Goal: Find specific page/section

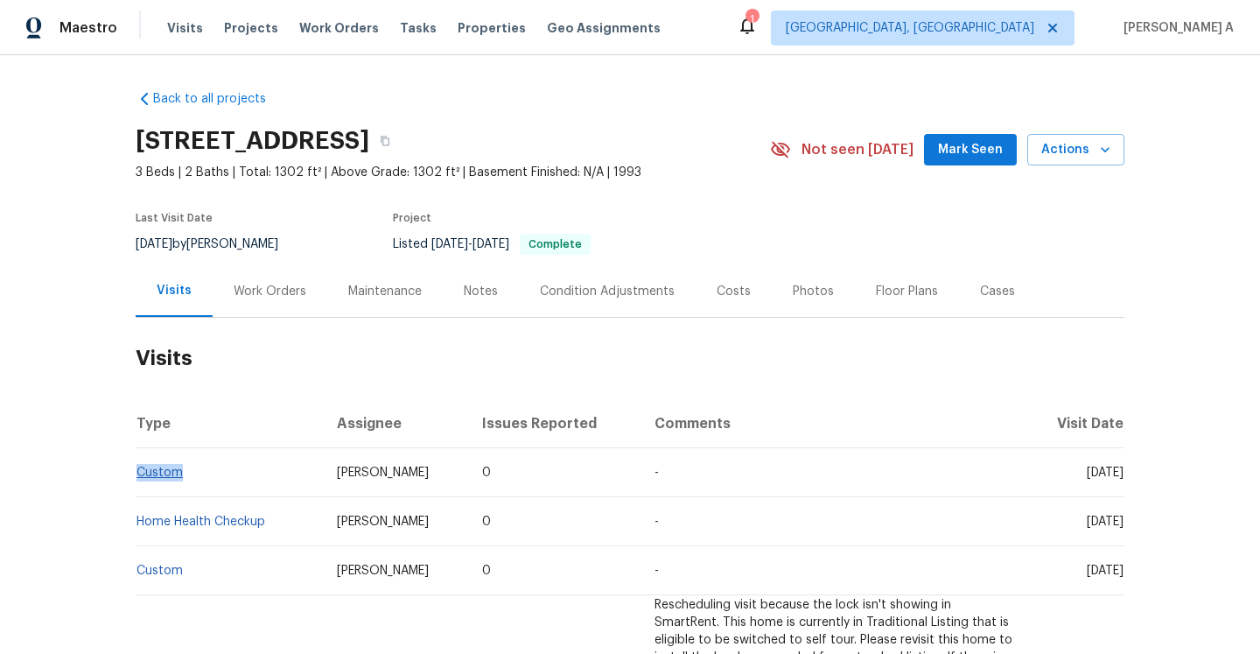
drag, startPoint x: 197, startPoint y: 474, endPoint x: 138, endPoint y: 472, distance: 58.7
click at [138, 472] on td "Custom" at bounding box center [229, 472] width 187 height 49
copy link "Custom"
click at [265, 283] on div "Work Orders" at bounding box center [270, 292] width 73 height 18
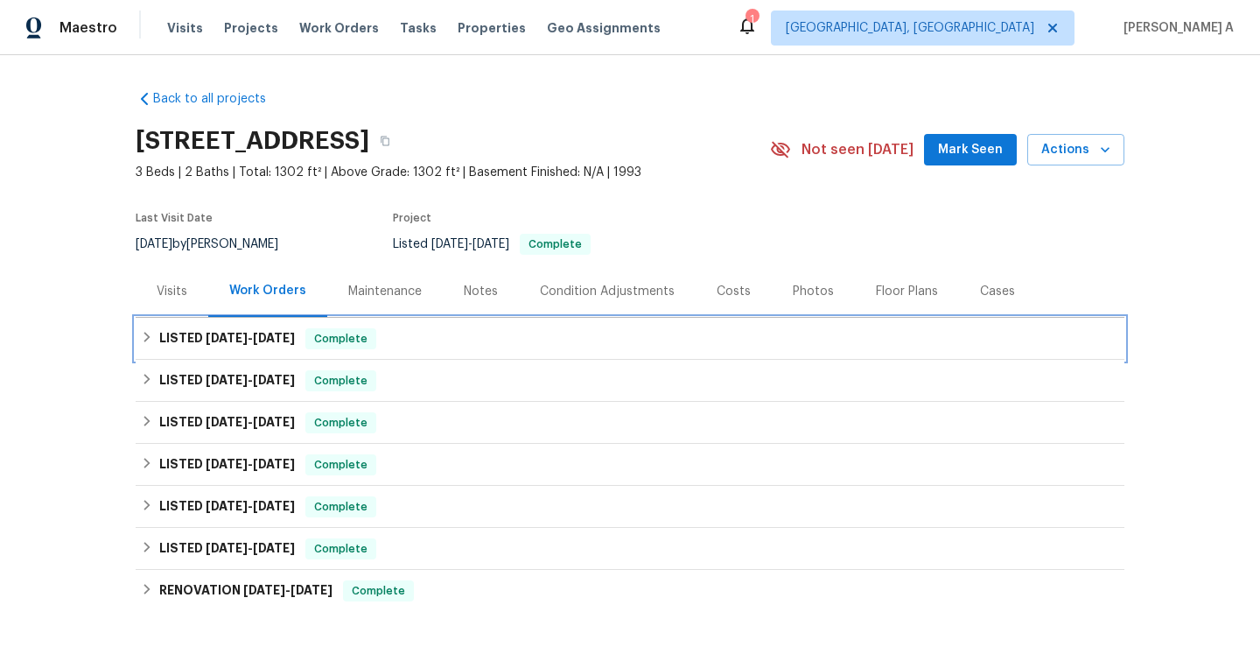
click at [295, 340] on span "5/27/25" at bounding box center [274, 338] width 42 height 12
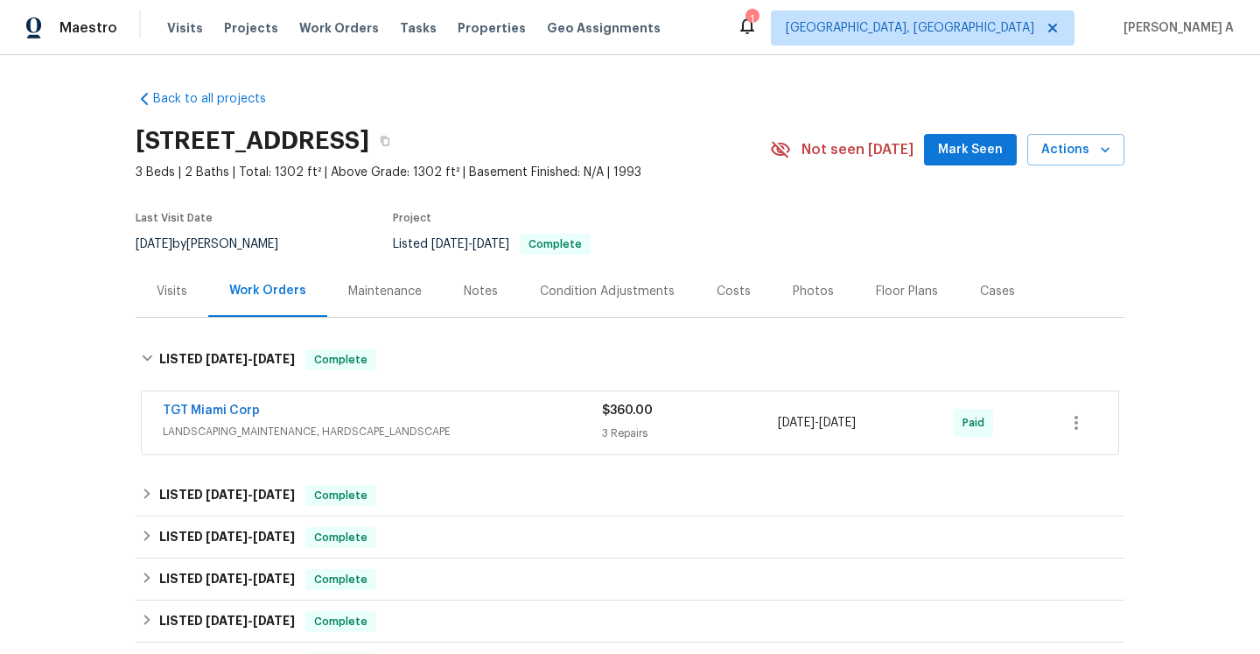
click at [280, 416] on div "TGT Miami Corp" at bounding box center [382, 412] width 439 height 21
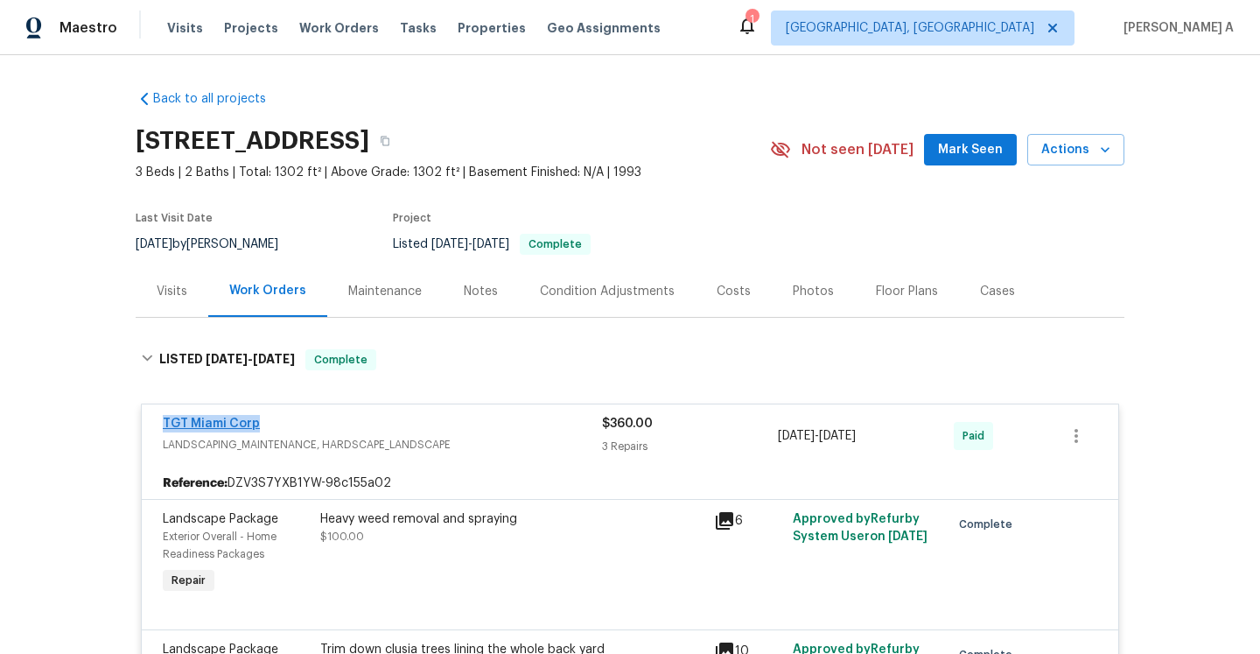
drag, startPoint x: 278, startPoint y: 420, endPoint x: 163, endPoint y: 424, distance: 115.6
click at [163, 424] on div "TGT Miami Corp" at bounding box center [382, 425] width 439 height 21
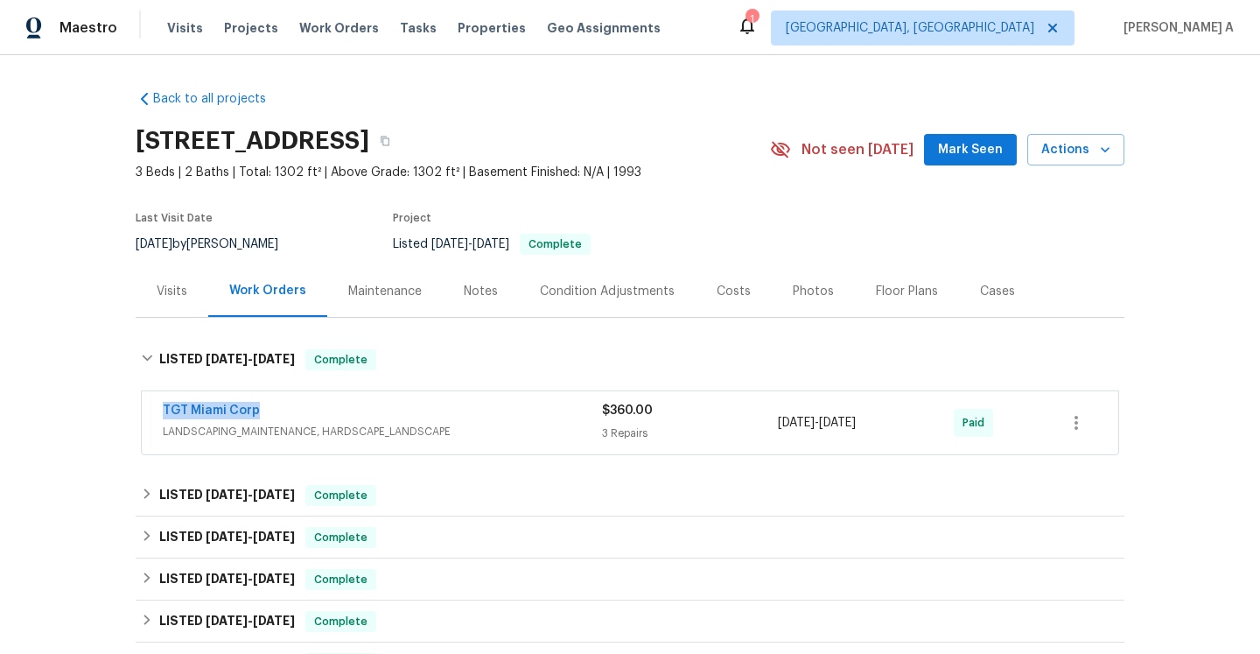
copy link "TGT Miami Corp"
click at [317, 421] on div "TGT Miami Corp" at bounding box center [382, 412] width 439 height 21
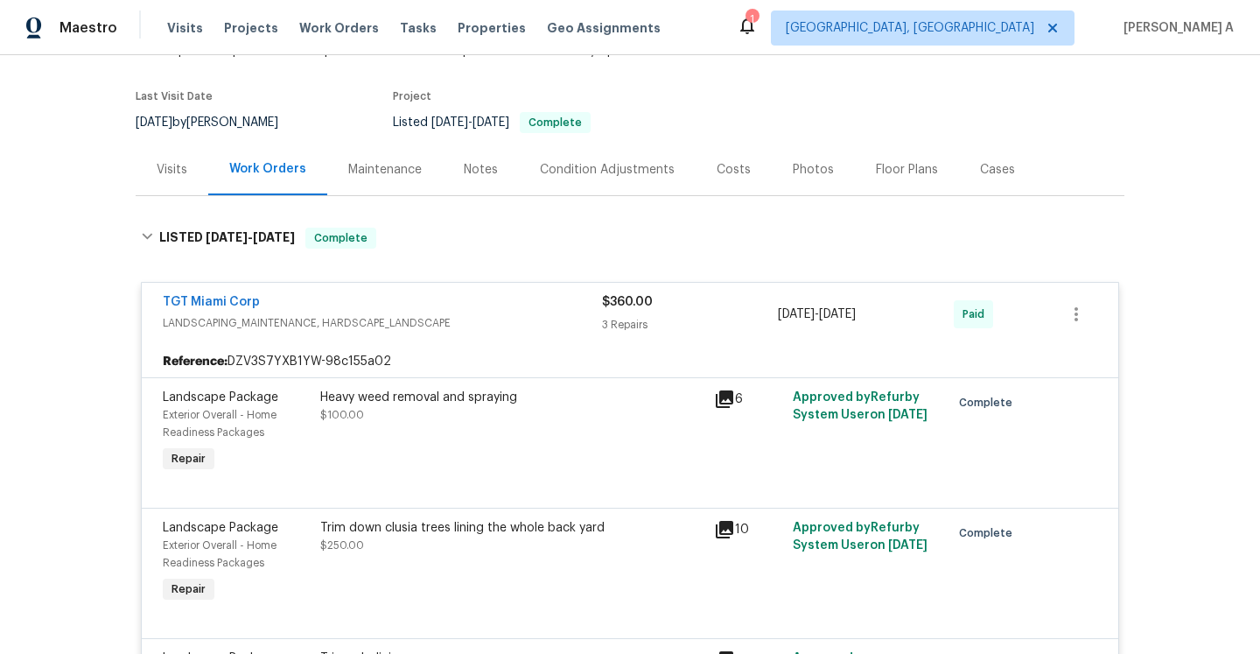
scroll to position [69, 0]
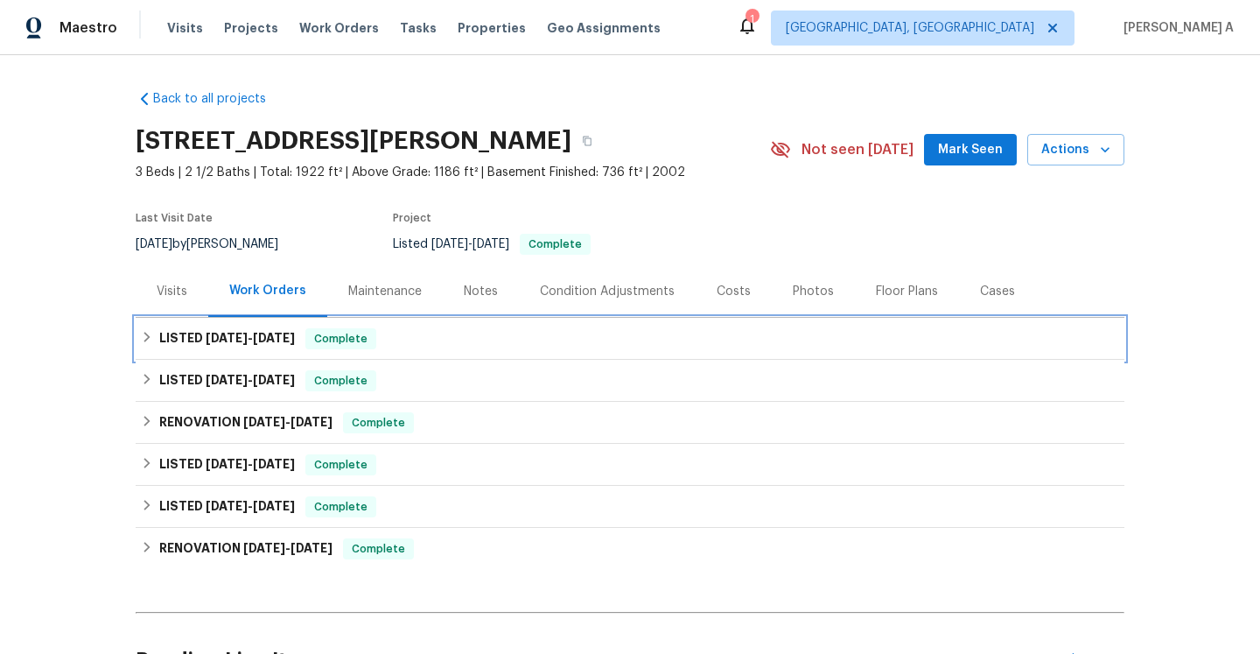
click at [279, 339] on span "[DATE]" at bounding box center [274, 338] width 42 height 12
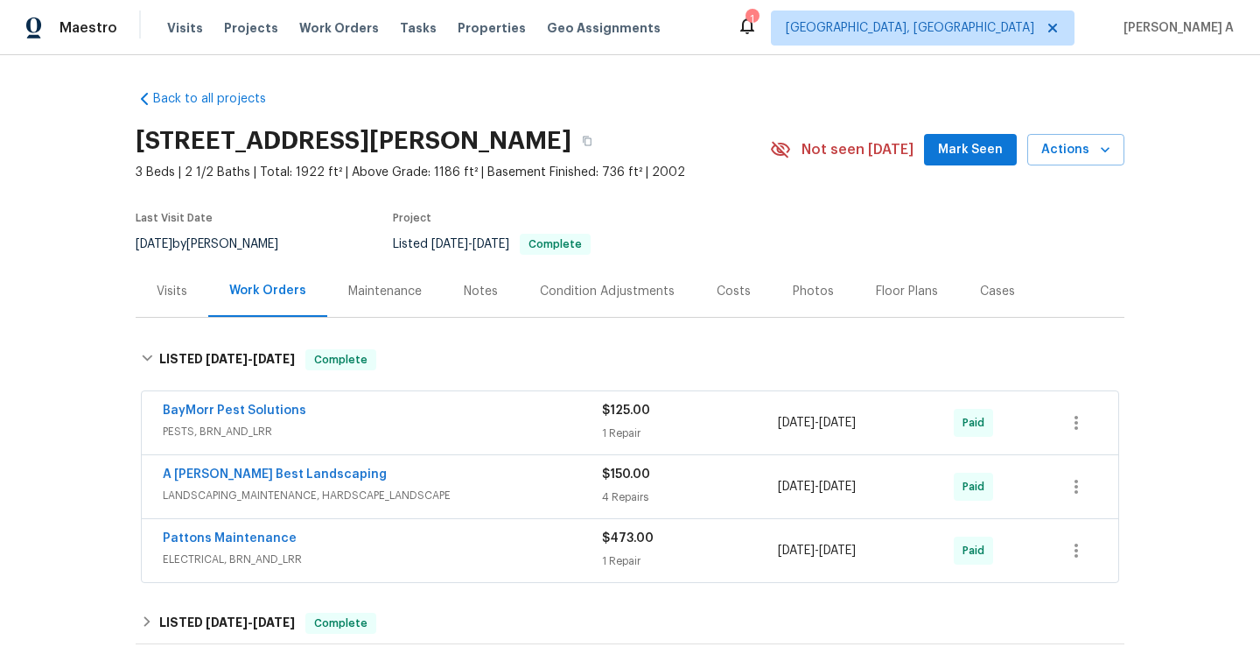
click at [188, 283] on div "Visits" at bounding box center [172, 291] width 73 height 52
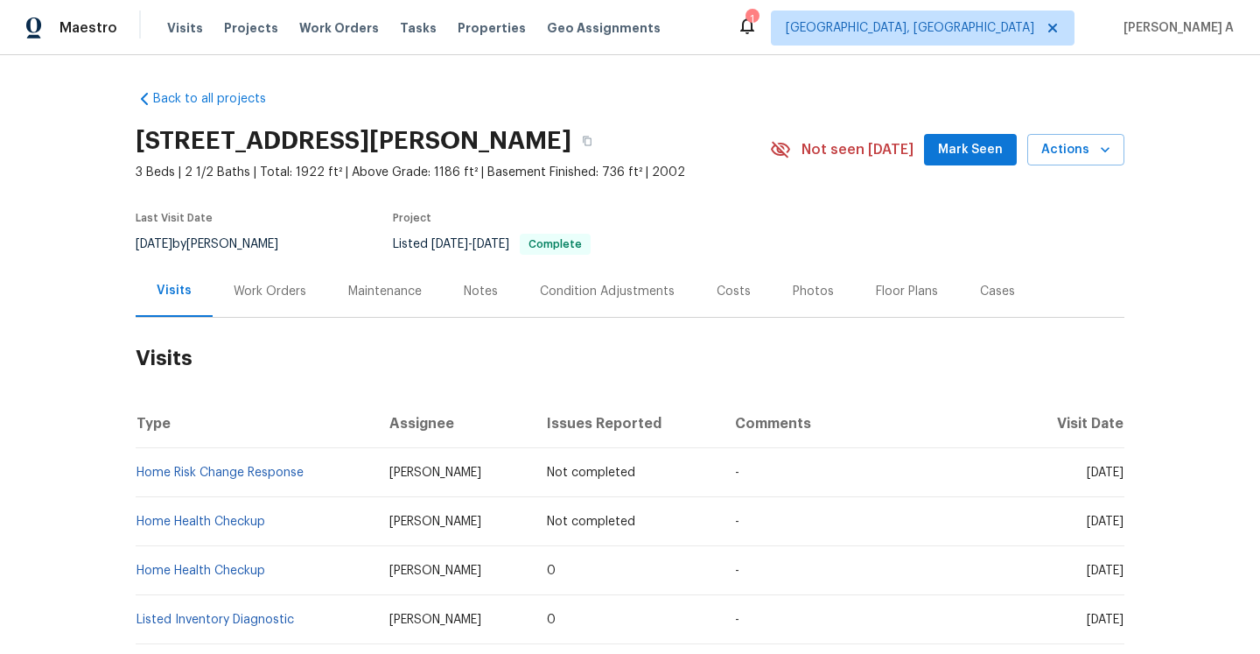
click at [256, 304] on div "Work Orders" at bounding box center [270, 291] width 115 height 52
